Goal: Book appointment/travel/reservation

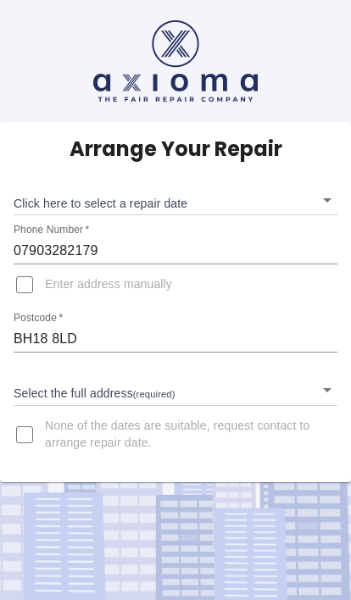
click at [36, 285] on input "Enter address manually" at bounding box center [24, 284] width 41 height 41
checkbox input "true"
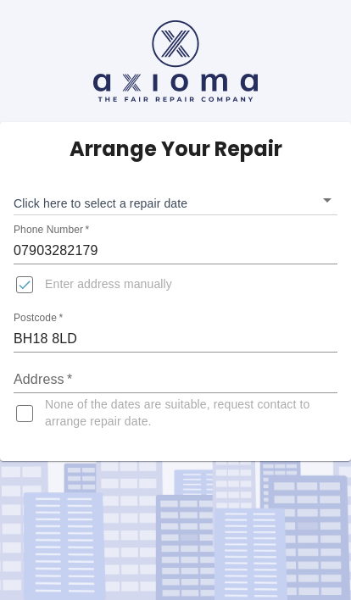
click at [342, 188] on div "Arrange Your Repair Click here to select a repair date ​ Phone Number   * 07903…" at bounding box center [175, 291] width 351 height 339
click at [336, 186] on body "Arrange Your Repair Click here to select a repair date ​ Phone Number   * 07903…" at bounding box center [175, 300] width 351 height 600
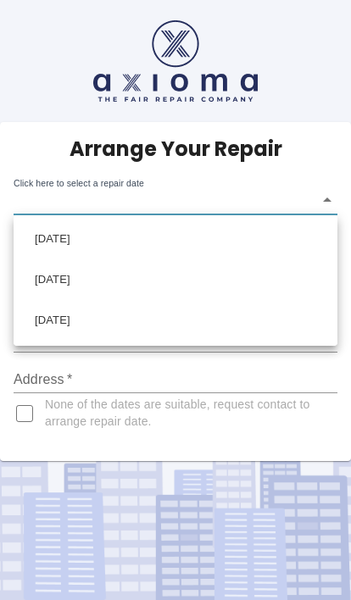
click at [127, 236] on li "[DATE]" at bounding box center [175, 239] width 315 height 41
type input "2025-09-17T00:00:00.000Z"
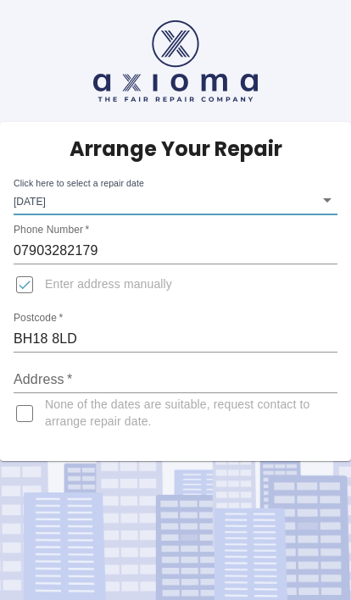
click at [100, 369] on input "Address   *" at bounding box center [176, 379] width 324 height 27
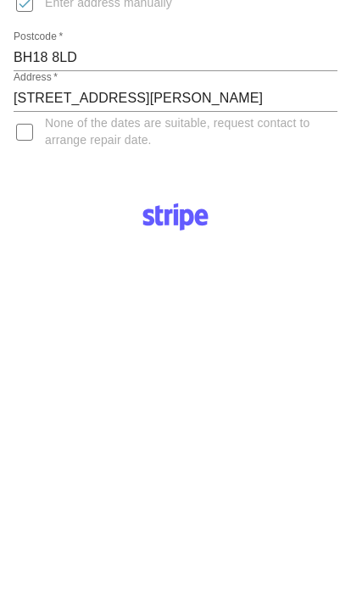
scroll to position [286, 0]
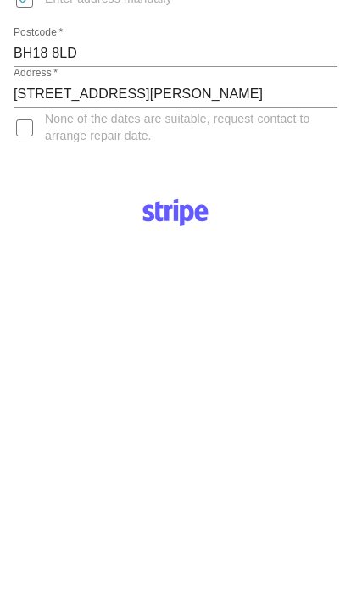
click at [126, 89] on input "4 Selby Close" at bounding box center [176, 93] width 324 height 27
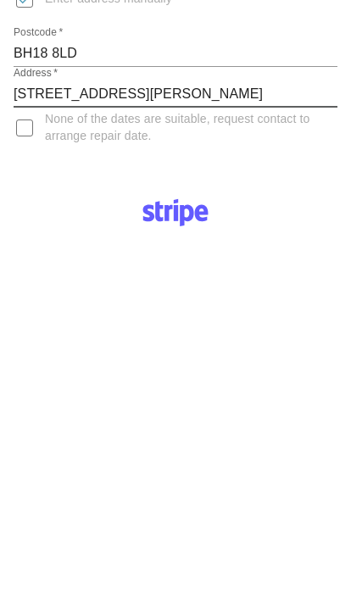
scroll to position [197, 0]
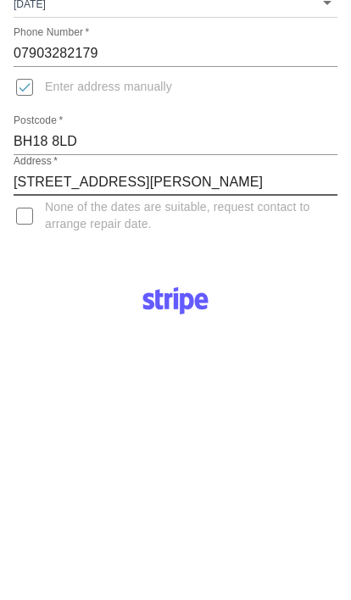
type input "4 Selby Close"
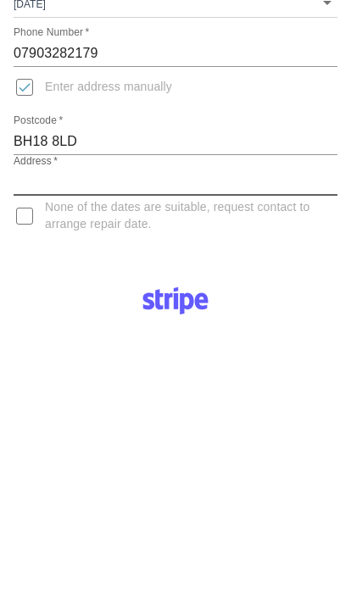
type input "4 Selby Close"
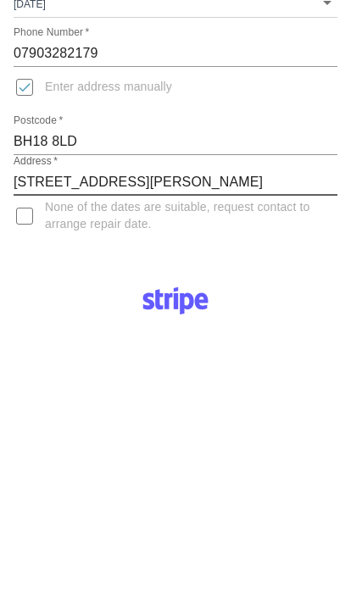
scroll to position [75, 0]
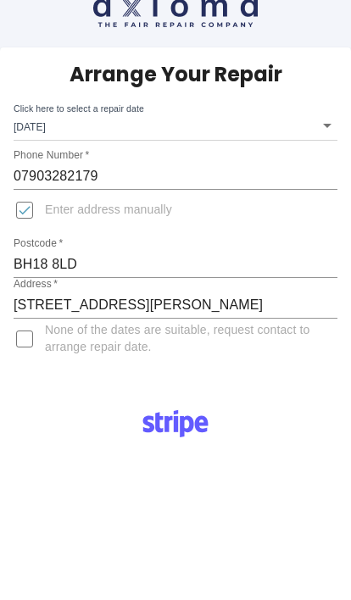
click at [35, 205] on input "Enter address manually" at bounding box center [24, 210] width 41 height 41
checkbox input "false"
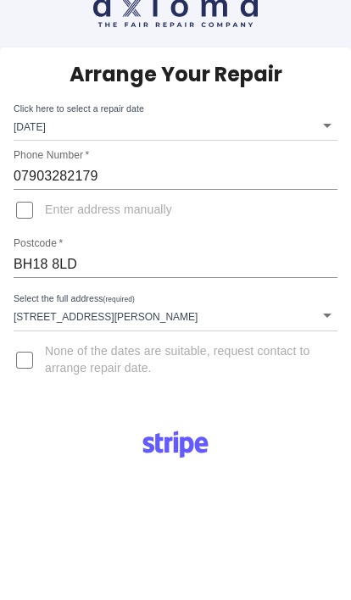
click at [112, 308] on body "Arrange Your Repair Click here to select a repair date Wed Sep 17 2025 2025-09-…" at bounding box center [175, 581] width 351 height 1313
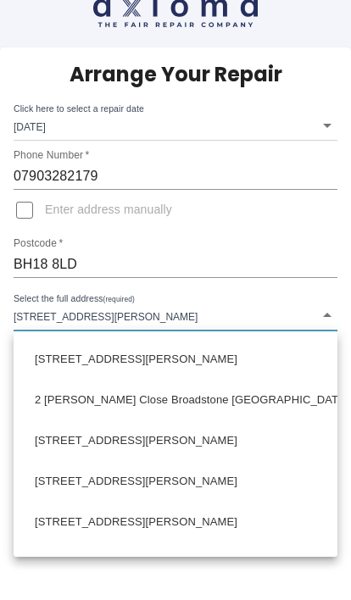
scroll to position [81, 0]
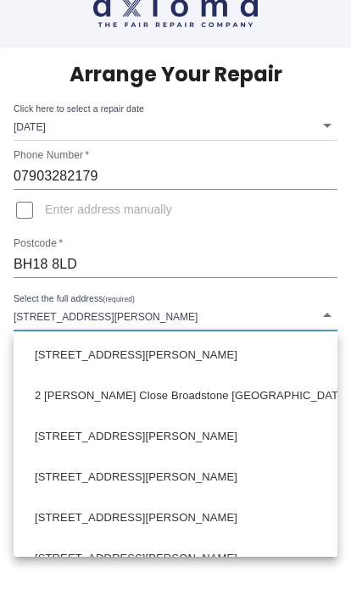
click at [189, 479] on li "4 Selby Close Broadstone Dorset" at bounding box center [175, 478] width 315 height 41
type input "4 Selby Close Broadstone Dorset"
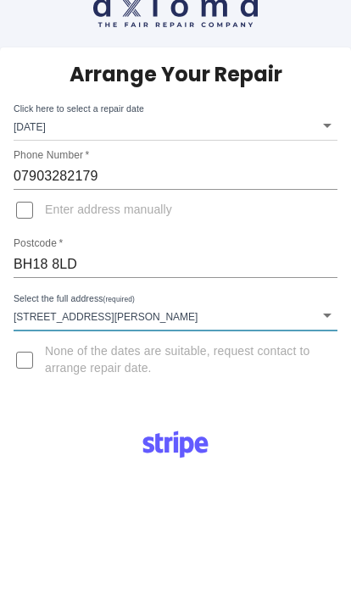
click at [271, 328] on body "Arrange Your Repair Click here to select a repair date Wed Sep 17 2025 2025-09-…" at bounding box center [175, 581] width 351 height 1313
click at [246, 313] on body "Arrange Your Repair Click here to select a repair date Wed Sep 17 2025 2025-09-…" at bounding box center [175, 581] width 351 height 1313
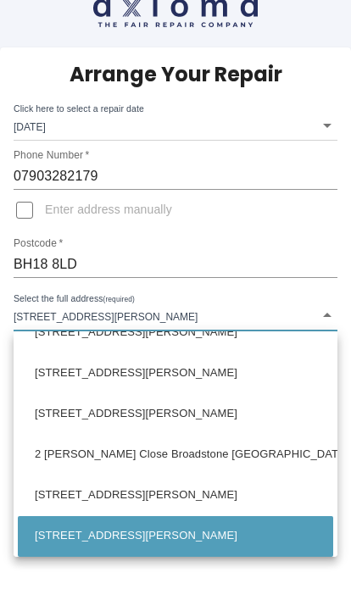
click at [245, 309] on div at bounding box center [175, 300] width 351 height 600
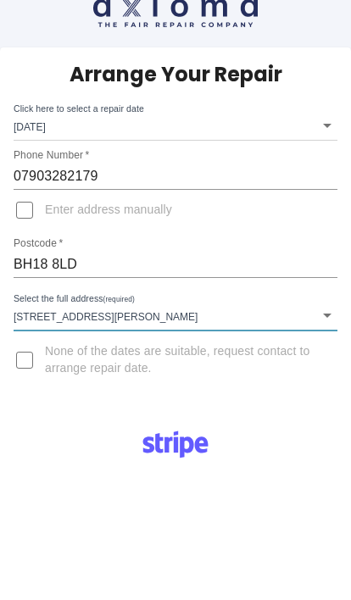
click at [214, 302] on body "Arrange Your Repair Click here to select a repair date Wed Sep 17 2025 2025-09-…" at bounding box center [175, 581] width 351 height 1313
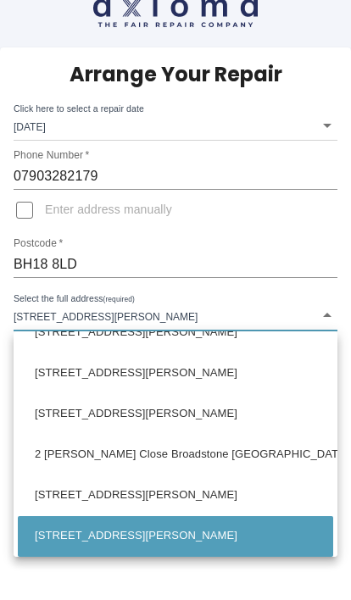
click at [241, 305] on div at bounding box center [175, 300] width 351 height 600
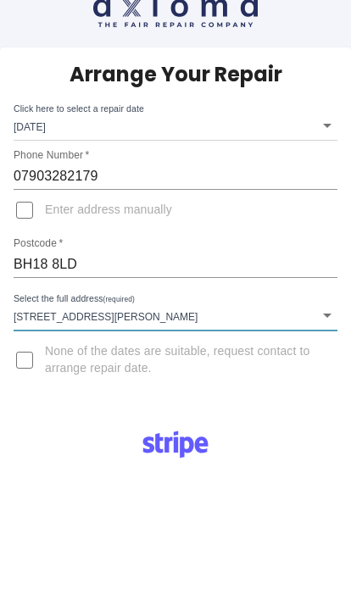
click at [228, 302] on body "Arrange Your Repair Click here to select a repair date Wed Sep 17 2025 2025-09-…" at bounding box center [175, 581] width 351 height 1313
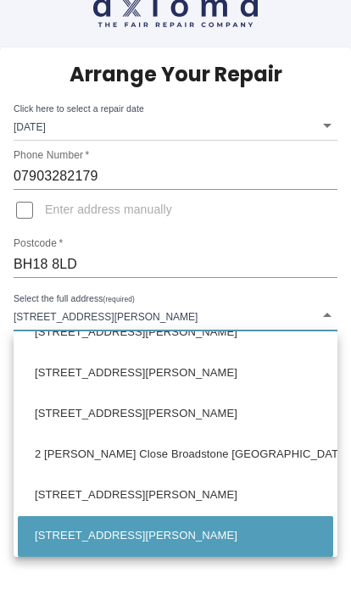
click at [246, 312] on div at bounding box center [175, 300] width 351 height 600
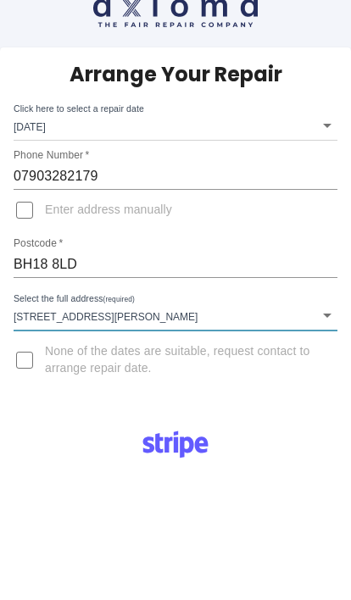
click at [32, 212] on input "Enter address manually" at bounding box center [24, 210] width 41 height 41
checkbox input "true"
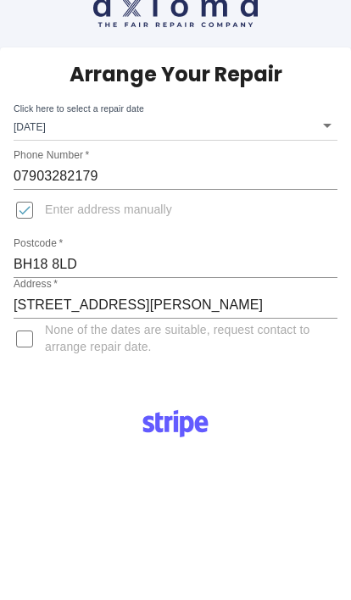
click at [245, 297] on input "4 Selby Close Broadstone Dorset" at bounding box center [176, 304] width 324 height 27
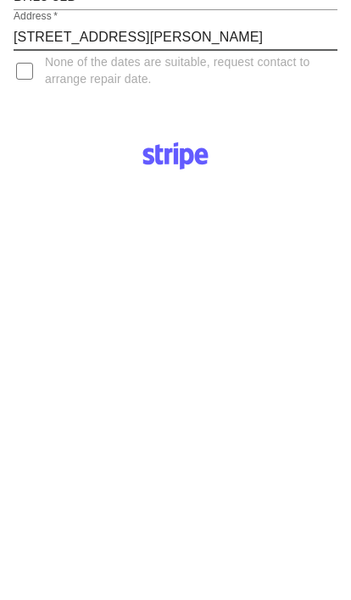
scroll to position [119, 0]
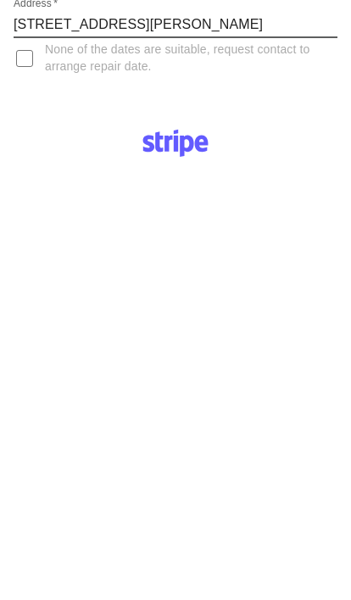
type input "4 Selby Close Broadstone Dorset BH18 8LD"
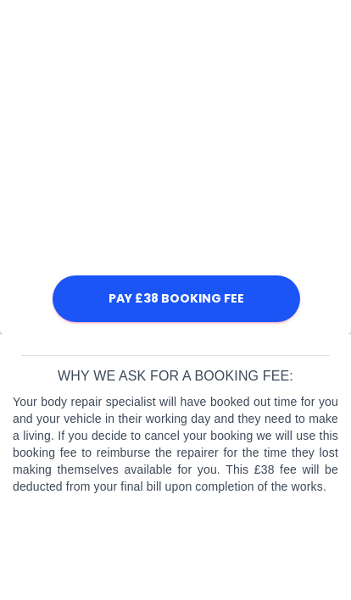
scroll to position [986, 0]
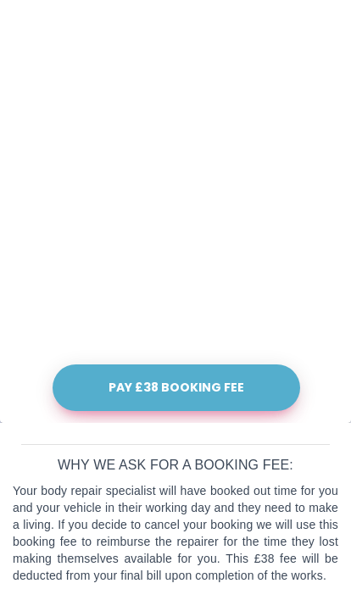
click at [249, 382] on button "Pay £38 Booking Fee" at bounding box center [176, 387] width 247 height 47
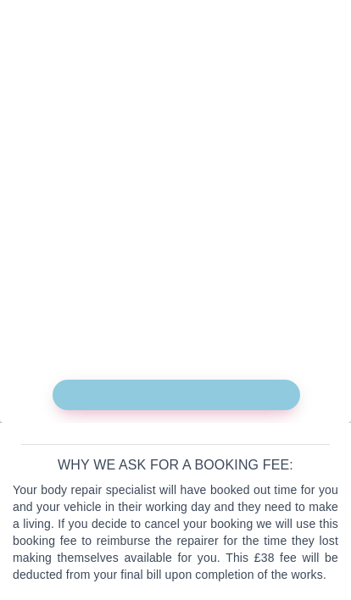
scroll to position [971, 0]
